Goal: Transaction & Acquisition: Purchase product/service

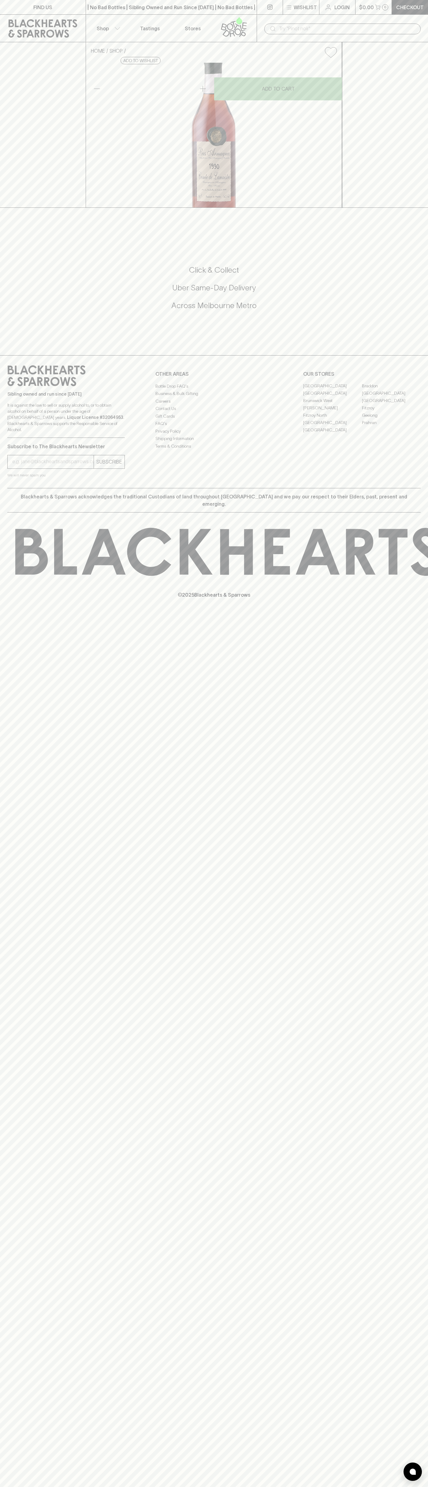
click at [69, 27] on icon at bounding box center [43, 28] width 69 height 18
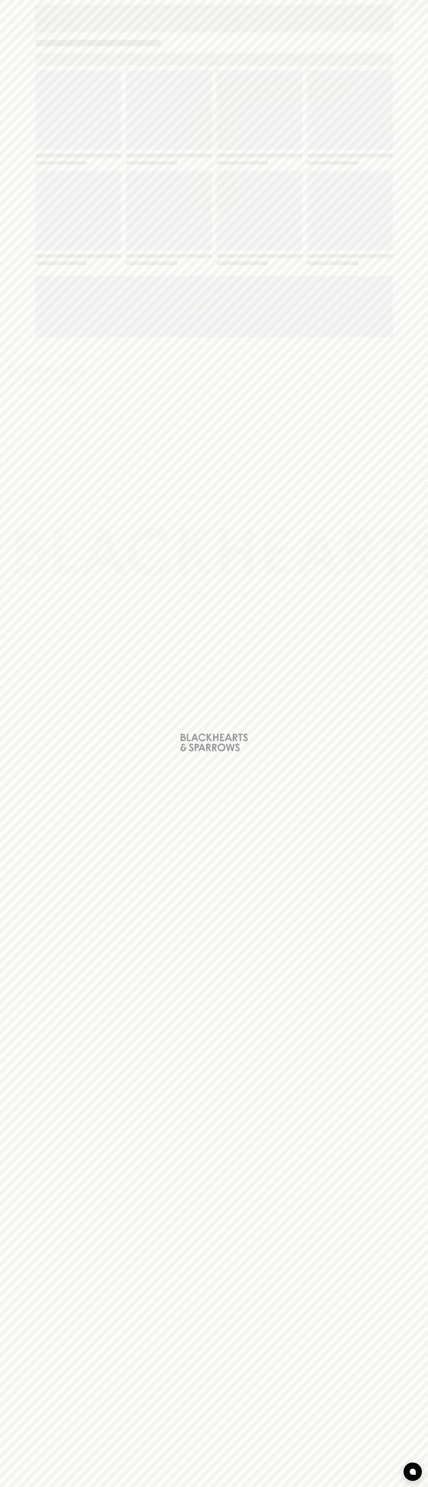
click at [412, 593] on div "Loading" at bounding box center [214, 743] width 428 height 1487
click at [195, 1487] on html "FIND US | No Bad Bottles | Sibling Owned and Run Since 2006 | No Bad Bottles | …" at bounding box center [214, 743] width 428 height 1487
click at [16, 846] on div "Loading" at bounding box center [214, 743] width 428 height 1487
